Goal: Information Seeking & Learning: Learn about a topic

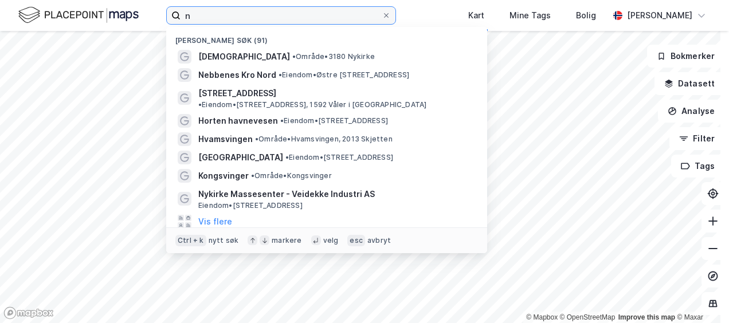
click at [197, 16] on input "n" at bounding box center [281, 15] width 201 height 17
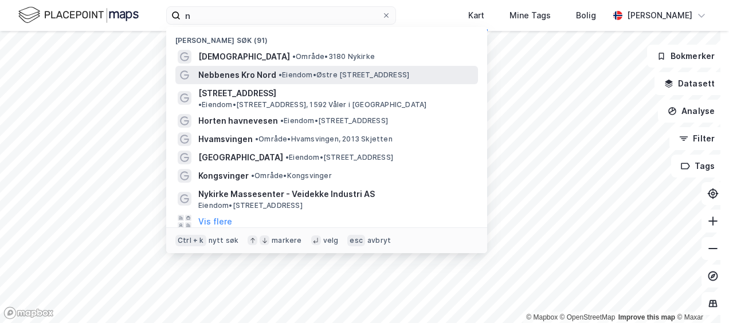
click at [217, 71] on span "Nebbenes Kro Nord" at bounding box center [237, 75] width 78 height 14
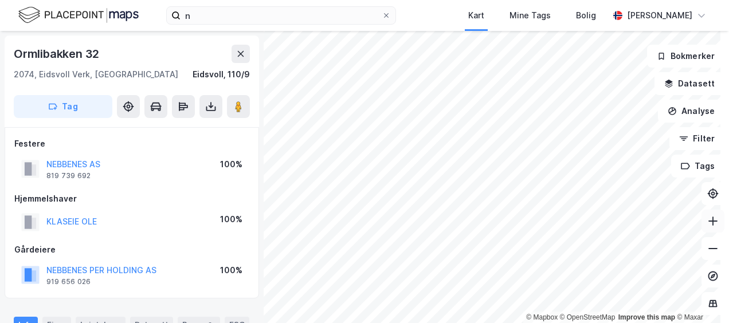
click at [707, 217] on icon at bounding box center [712, 221] width 11 height 11
click at [707, 248] on icon at bounding box center [712, 248] width 11 height 11
click at [707, 251] on icon at bounding box center [712, 248] width 11 height 11
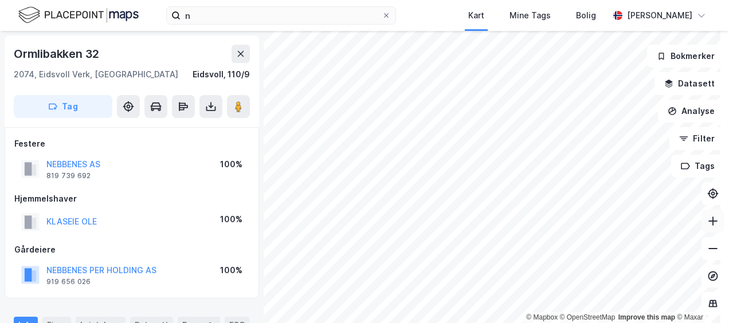
click at [709, 221] on icon at bounding box center [713, 221] width 9 height 1
click at [707, 246] on icon at bounding box center [712, 248] width 11 height 11
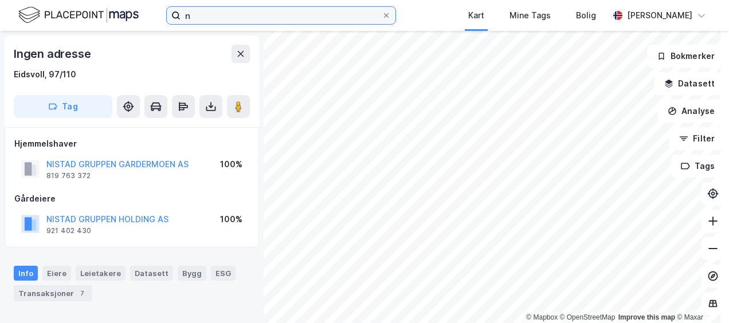
click at [202, 13] on input "n" at bounding box center [281, 15] width 201 height 17
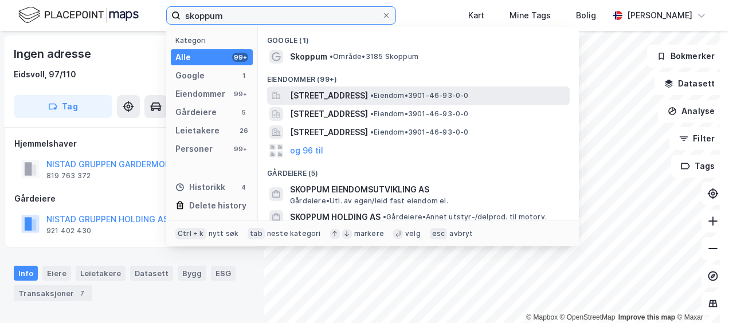
type input "skoppum"
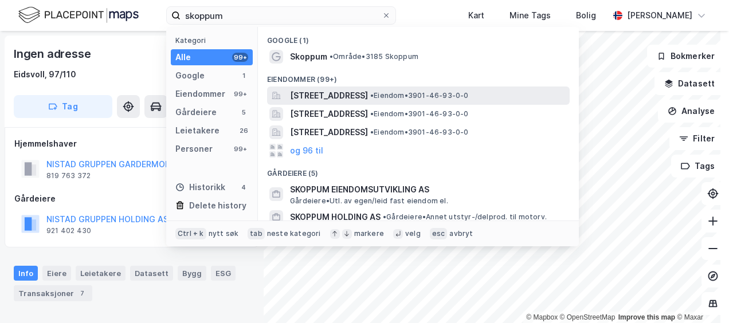
click at [310, 89] on span "[STREET_ADDRESS]" at bounding box center [329, 96] width 78 height 14
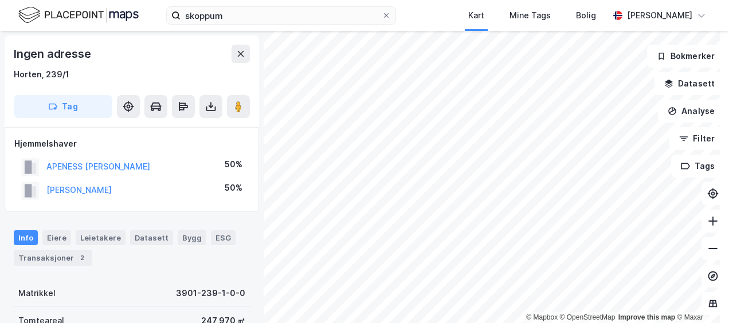
click at [517, 312] on div "© Mapbox © OpenStreetMap Improve this map © Maxar" at bounding box center [364, 177] width 729 height 292
click at [593, 323] on html "skoppum Kart Mine Tags Bolig [PERSON_NAME] © Mapbox © OpenStreetMap Improve thi…" at bounding box center [364, 161] width 729 height 323
click at [627, 323] on html "skoppum Kart Mine Tags Bolig [PERSON_NAME] © Mapbox © OpenStreetMap Improve thi…" at bounding box center [364, 161] width 729 height 323
click at [647, 323] on html "skoppum Kart Mine Tags Bolig [PERSON_NAME] © Mapbox © OpenStreetMap Improve thi…" at bounding box center [364, 161] width 729 height 323
click at [528, 323] on html "skoppum Kart Mine Tags Bolig [PERSON_NAME] © Mapbox © OpenStreetMap Improve thi…" at bounding box center [364, 161] width 729 height 323
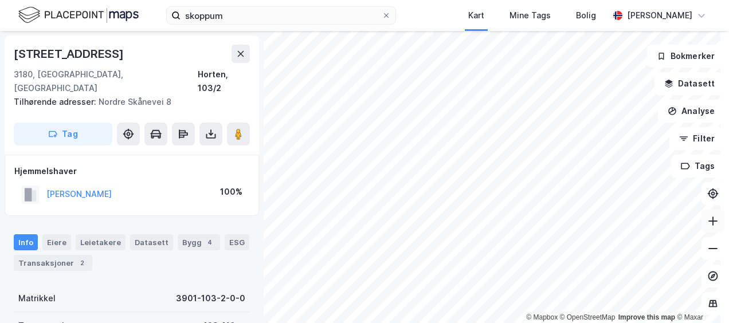
click at [707, 222] on icon at bounding box center [712, 221] width 11 height 11
click at [541, 318] on div "© Mapbox © OpenStreetMap Improve this map © Maxar" at bounding box center [364, 177] width 729 height 292
click at [713, 220] on icon at bounding box center [713, 221] width 1 height 9
click at [707, 251] on icon at bounding box center [712, 248] width 11 height 11
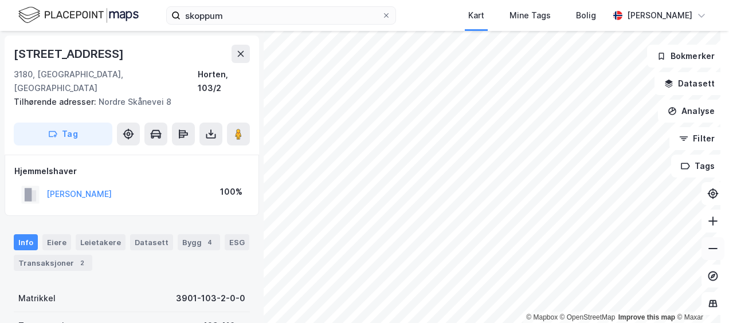
click at [707, 251] on icon at bounding box center [712, 248] width 11 height 11
click at [703, 242] on button at bounding box center [713, 248] width 23 height 23
click at [709, 220] on icon at bounding box center [712, 221] width 11 height 11
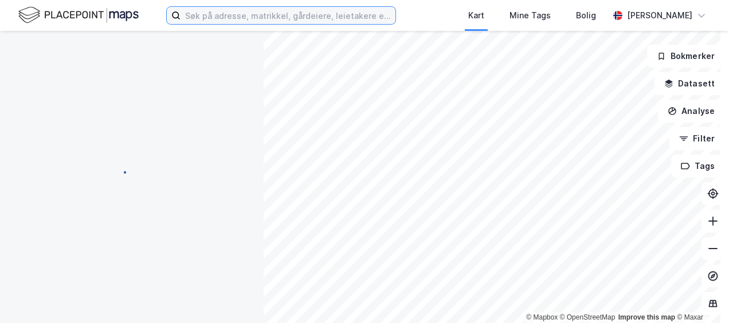
click at [198, 18] on input at bounding box center [288, 15] width 215 height 17
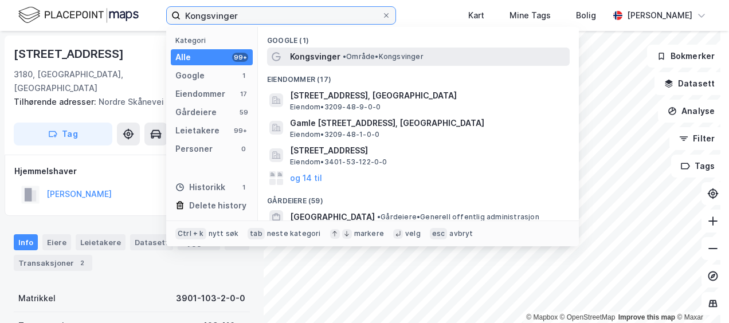
type input "Kongsvinger"
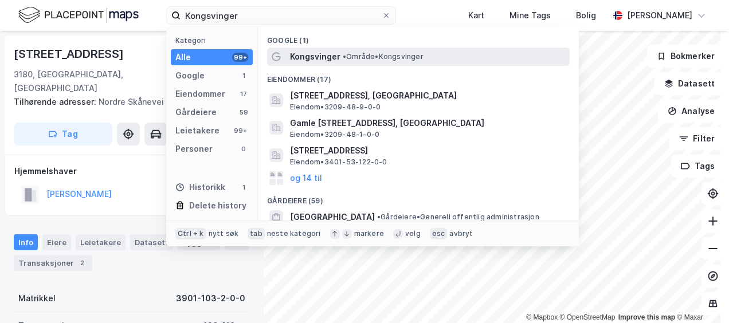
click at [302, 59] on span "Kongsvinger" at bounding box center [315, 57] width 50 height 14
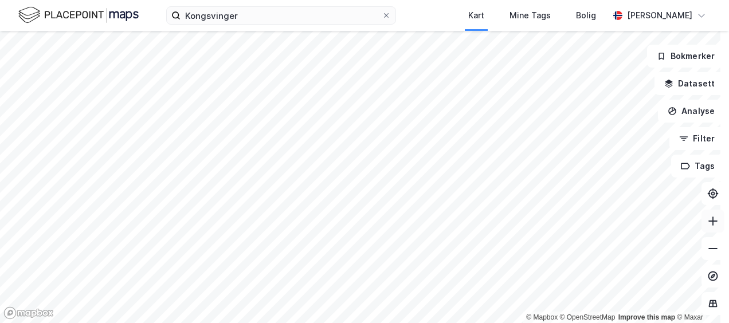
click at [713, 217] on icon at bounding box center [713, 221] width 1 height 9
click at [713, 225] on icon at bounding box center [713, 221] width 1 height 9
